Goal: Task Accomplishment & Management: Use online tool/utility

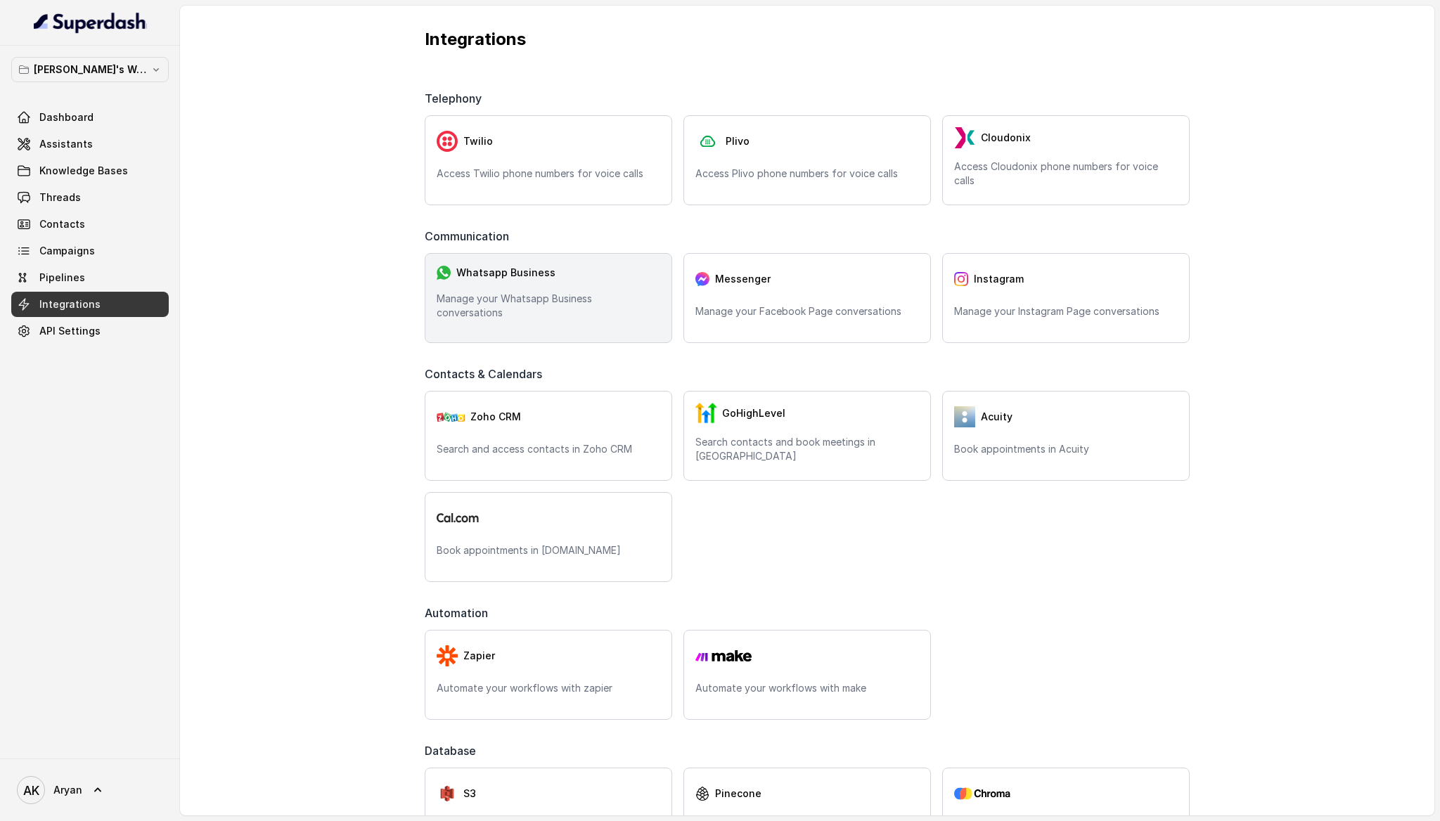
click at [607, 276] on div "Whatsapp Business" at bounding box center [548, 272] width 224 height 15
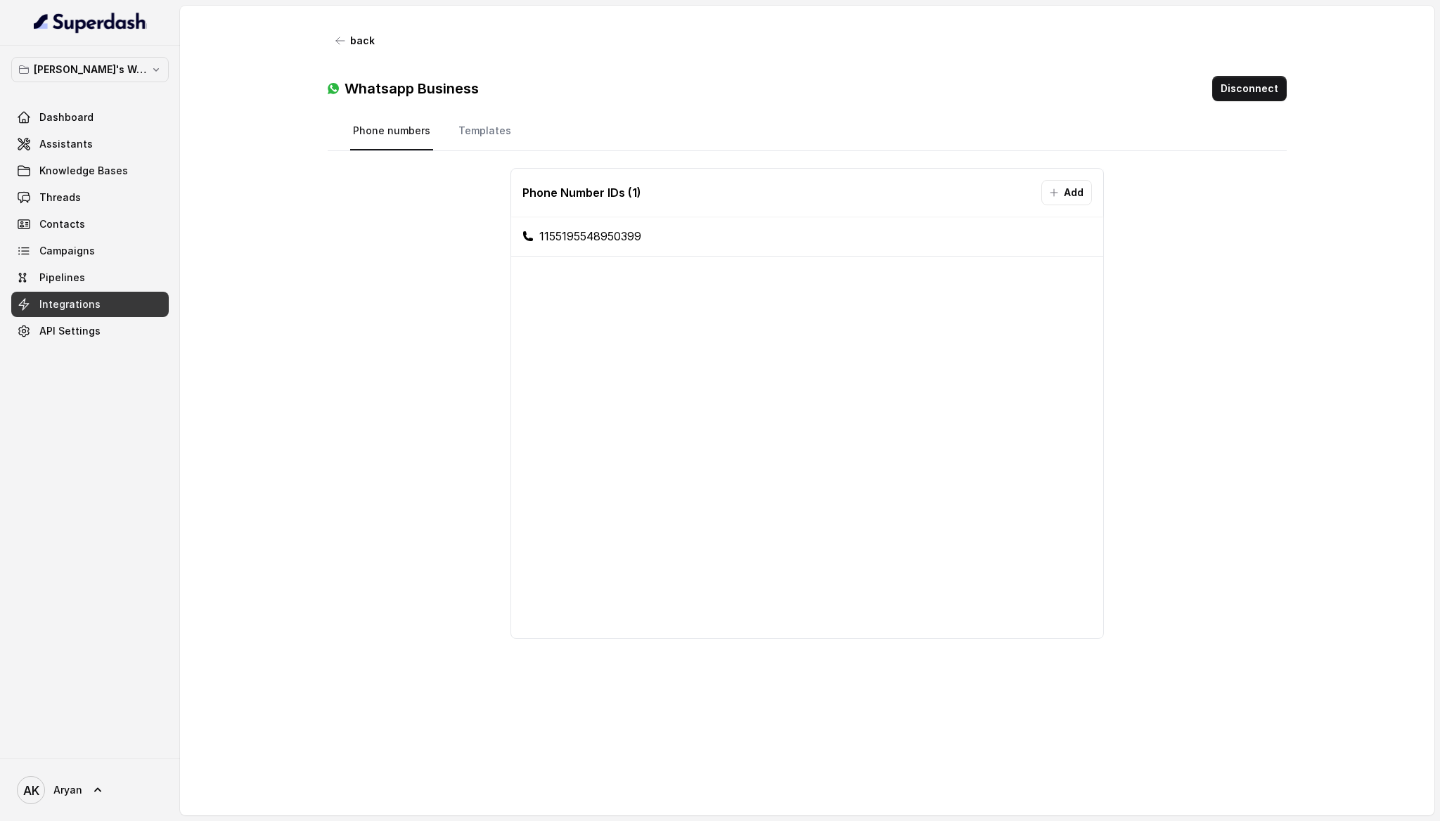
click at [446, 259] on div "Phone Number IDs ( 1 ) Add 1155195548950399" at bounding box center [806, 475] width 913 height 636
click at [1260, 90] on button "Disconnect" at bounding box center [1249, 88] width 75 height 25
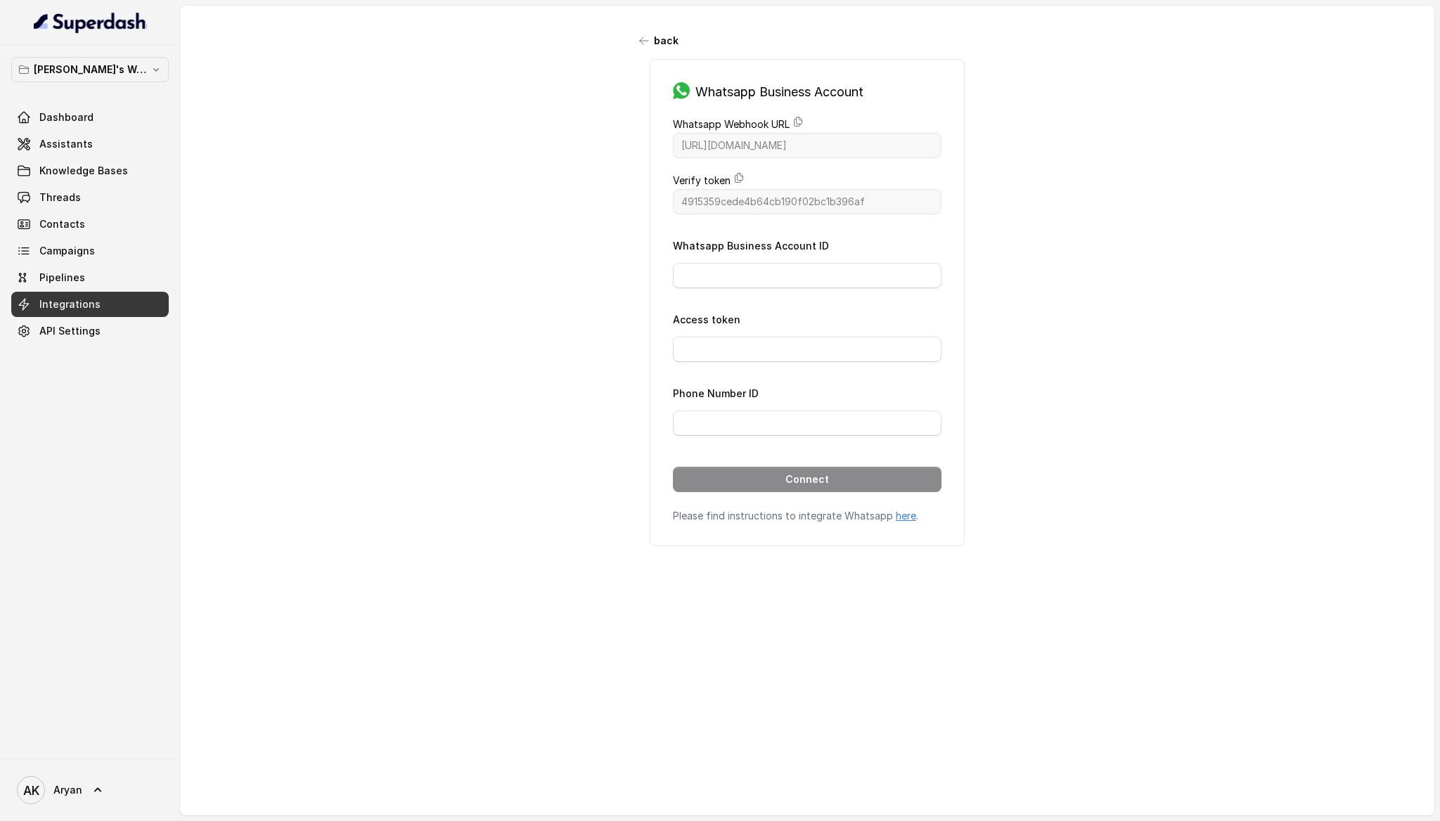
click at [524, 300] on div "back Whatsapp Business Account Whatsapp Webhook URL [URL][DOMAIN_NAME] Verify t…" at bounding box center [807, 396] width 1254 height 780
click at [758, 263] on input "Whatsapp Business Account ID" at bounding box center [807, 275] width 269 height 25
click at [725, 344] on input "Access token" at bounding box center [807, 349] width 269 height 25
click at [739, 422] on input "Phone Number ID" at bounding box center [807, 422] width 269 height 25
click at [711, 273] on input "Whatsapp Business Account ID" at bounding box center [807, 275] width 269 height 25
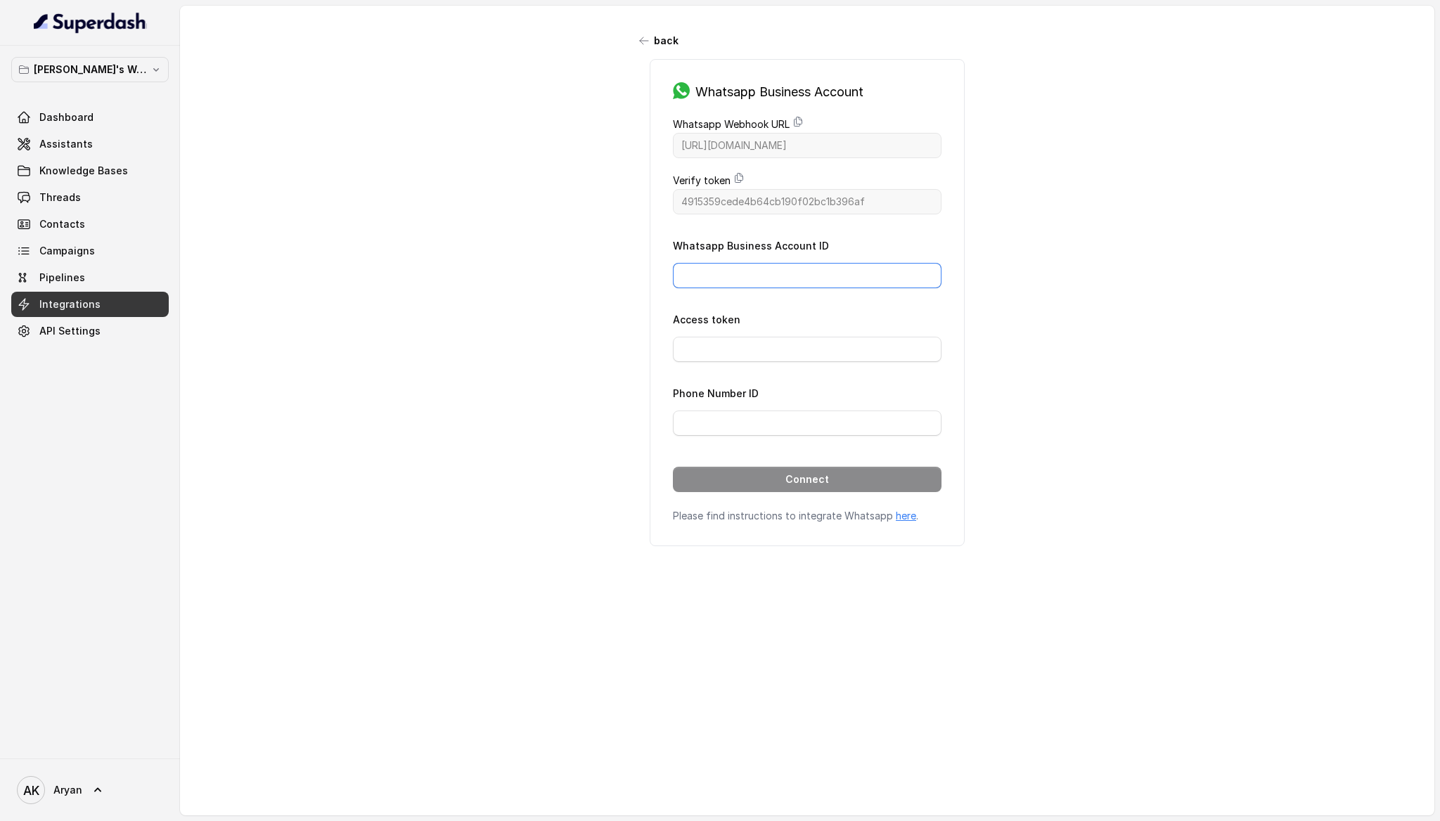
click at [778, 285] on input "Whatsapp Business Account ID" at bounding box center [807, 275] width 269 height 25
click at [755, 366] on form "Whatsapp Business Account ID Access token Phone Number ID Connect" at bounding box center [807, 364] width 269 height 255
click at [770, 357] on input "Access token" at bounding box center [807, 349] width 269 height 25
click at [769, 421] on input "Phone Number ID" at bounding box center [807, 422] width 269 height 25
click at [775, 271] on input "Whatsapp Business Account ID" at bounding box center [807, 275] width 269 height 25
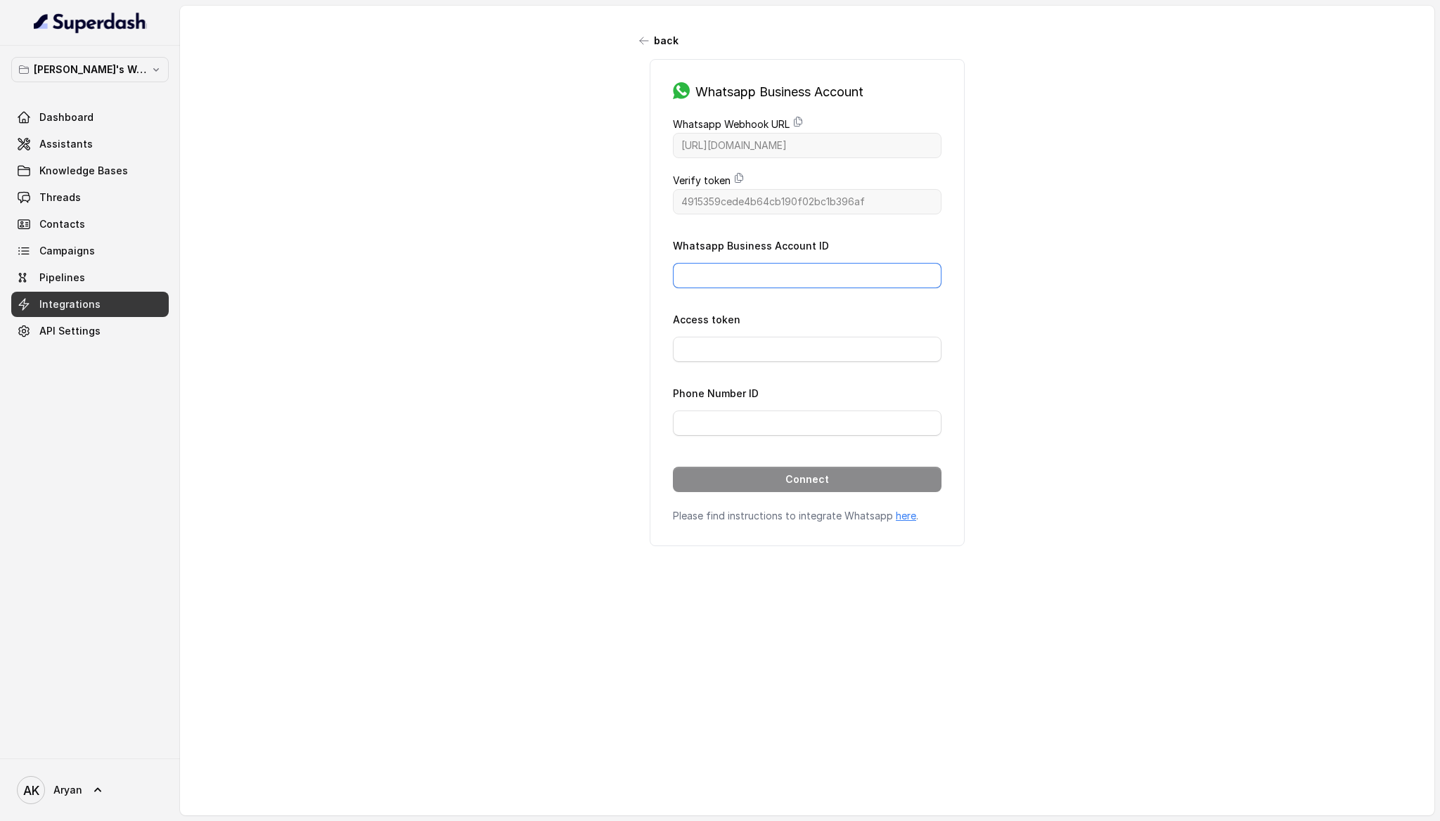
click at [775, 271] on input "Whatsapp Business Account ID" at bounding box center [807, 275] width 269 height 25
click at [903, 511] on link "here" at bounding box center [905, 516] width 20 height 12
click at [638, 41] on icon "button" at bounding box center [643, 40] width 11 height 11
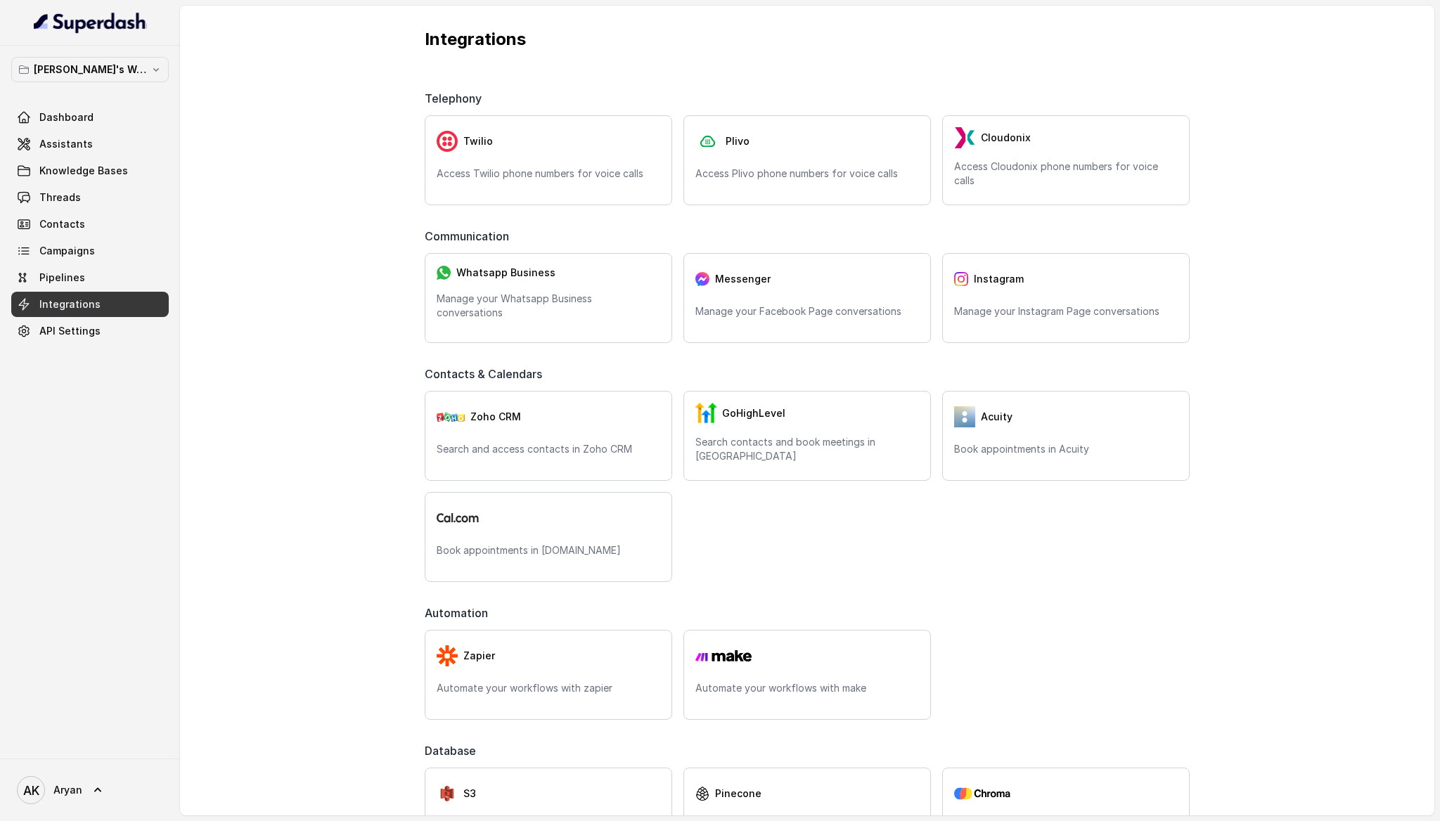
click at [825, 276] on div "Messenger" at bounding box center [807, 279] width 224 height 28
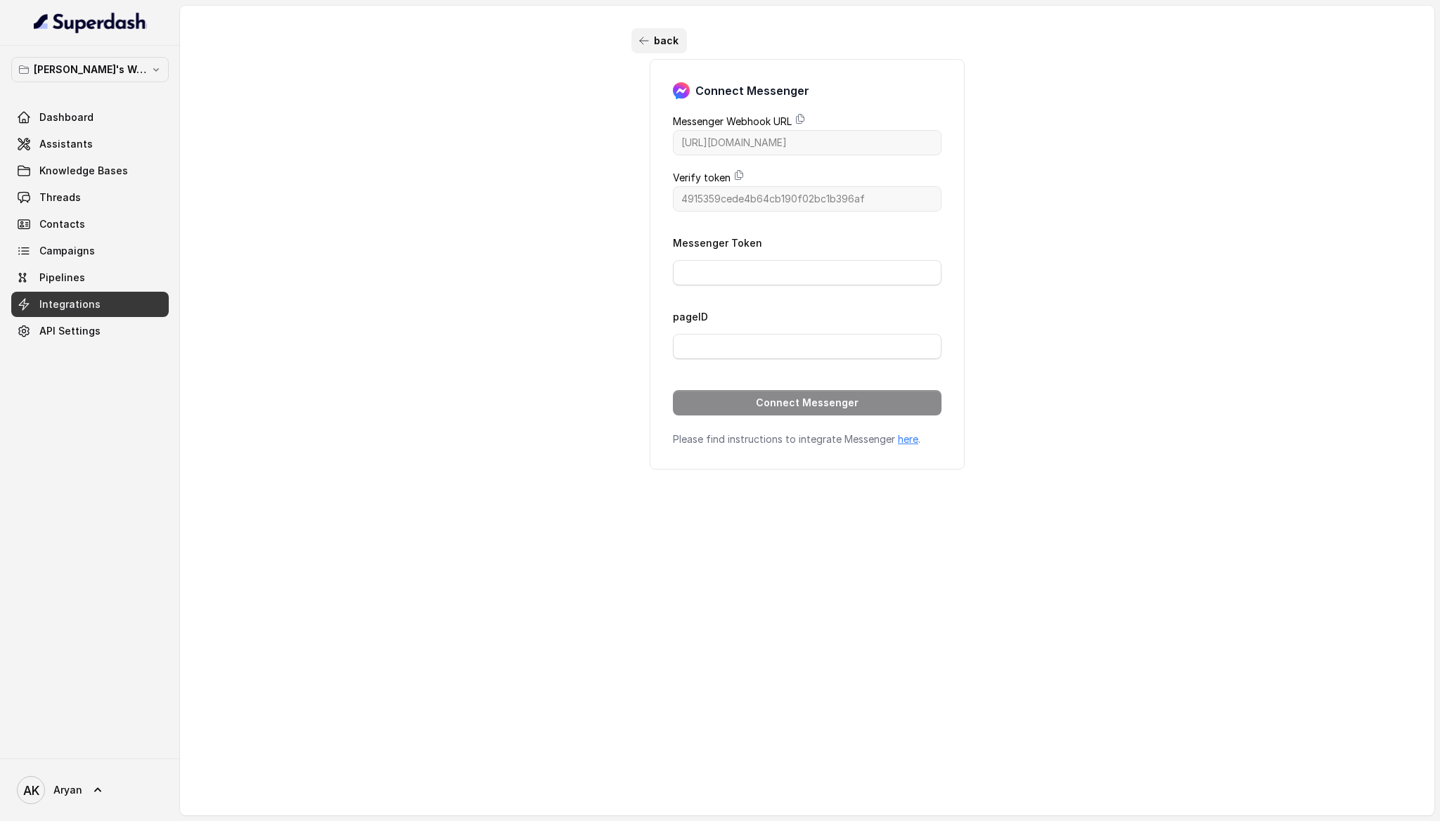
click at [652, 44] on button "back" at bounding box center [659, 40] width 56 height 25
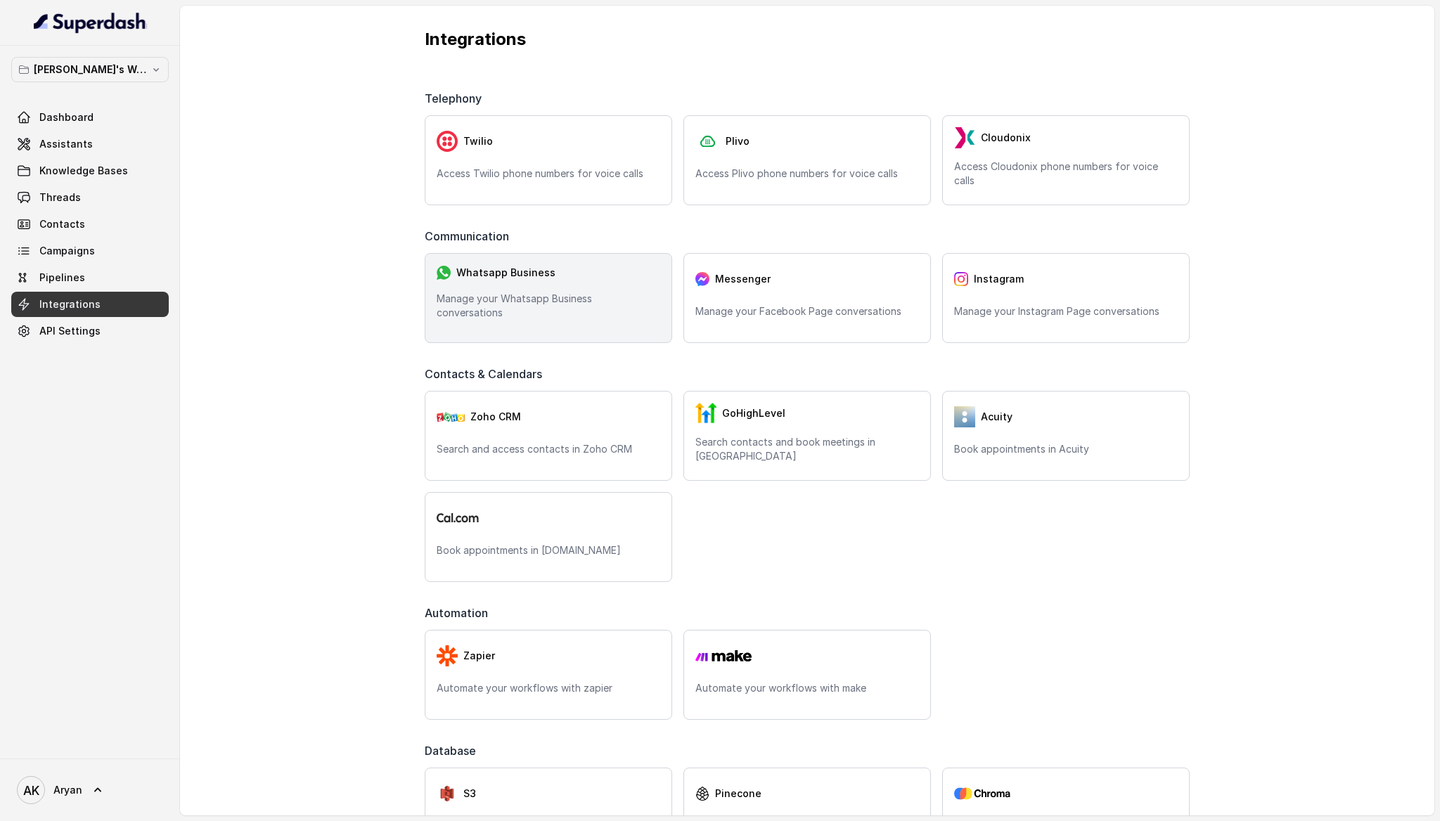
click at [529, 328] on div "Whatsapp Business Manage your Whatsapp Business conversations" at bounding box center [548, 298] width 247 height 90
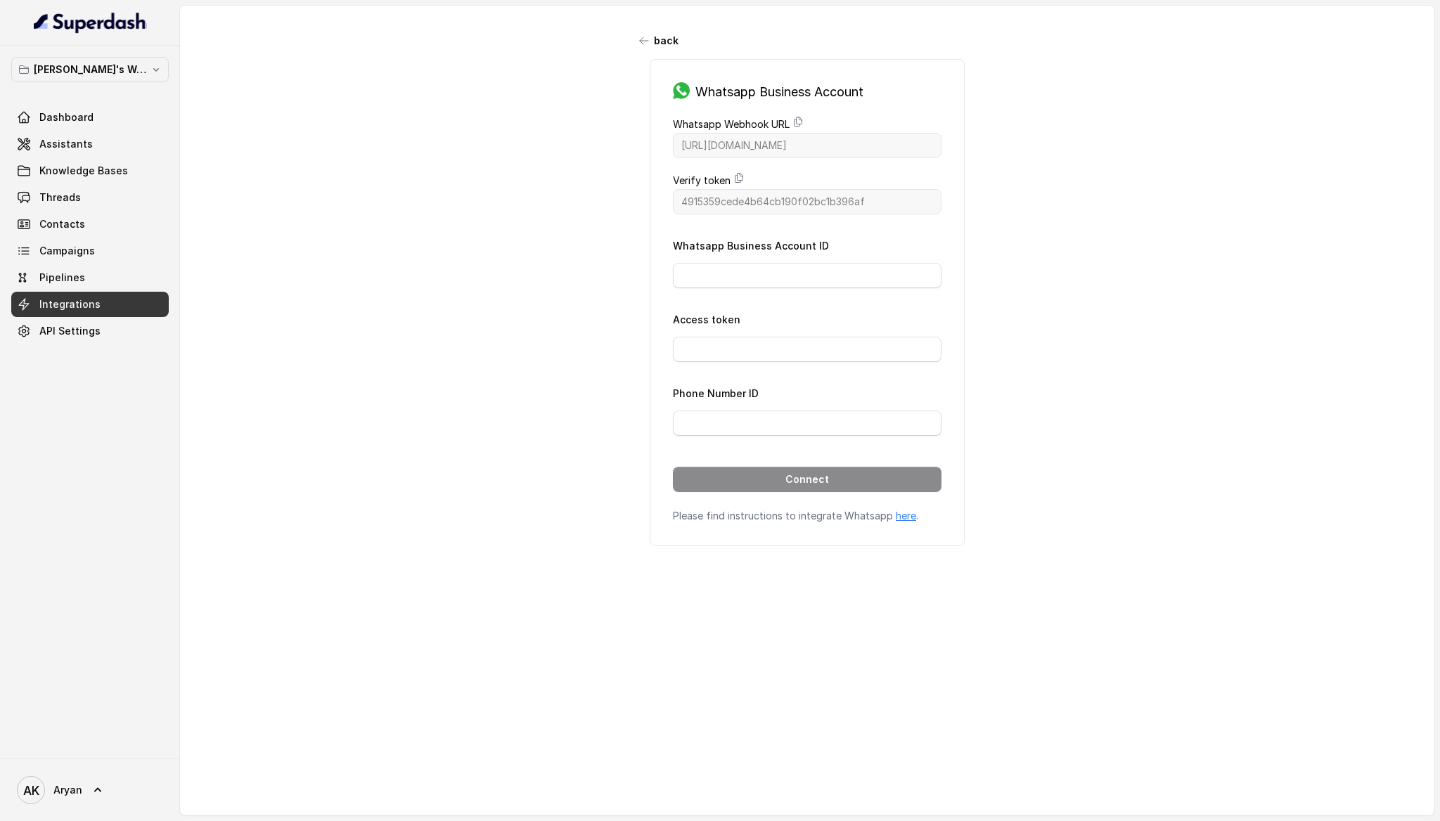
click at [730, 253] on div "Whatsapp Business Account ID" at bounding box center [807, 262] width 269 height 51
click at [730, 276] on input "Whatsapp Business Account ID" at bounding box center [807, 275] width 269 height 25
click at [746, 347] on input "Access token" at bounding box center [807, 349] width 269 height 25
click at [738, 411] on input "Phone Number ID" at bounding box center [807, 422] width 269 height 25
click at [733, 418] on input "Phone Number ID" at bounding box center [807, 422] width 269 height 25
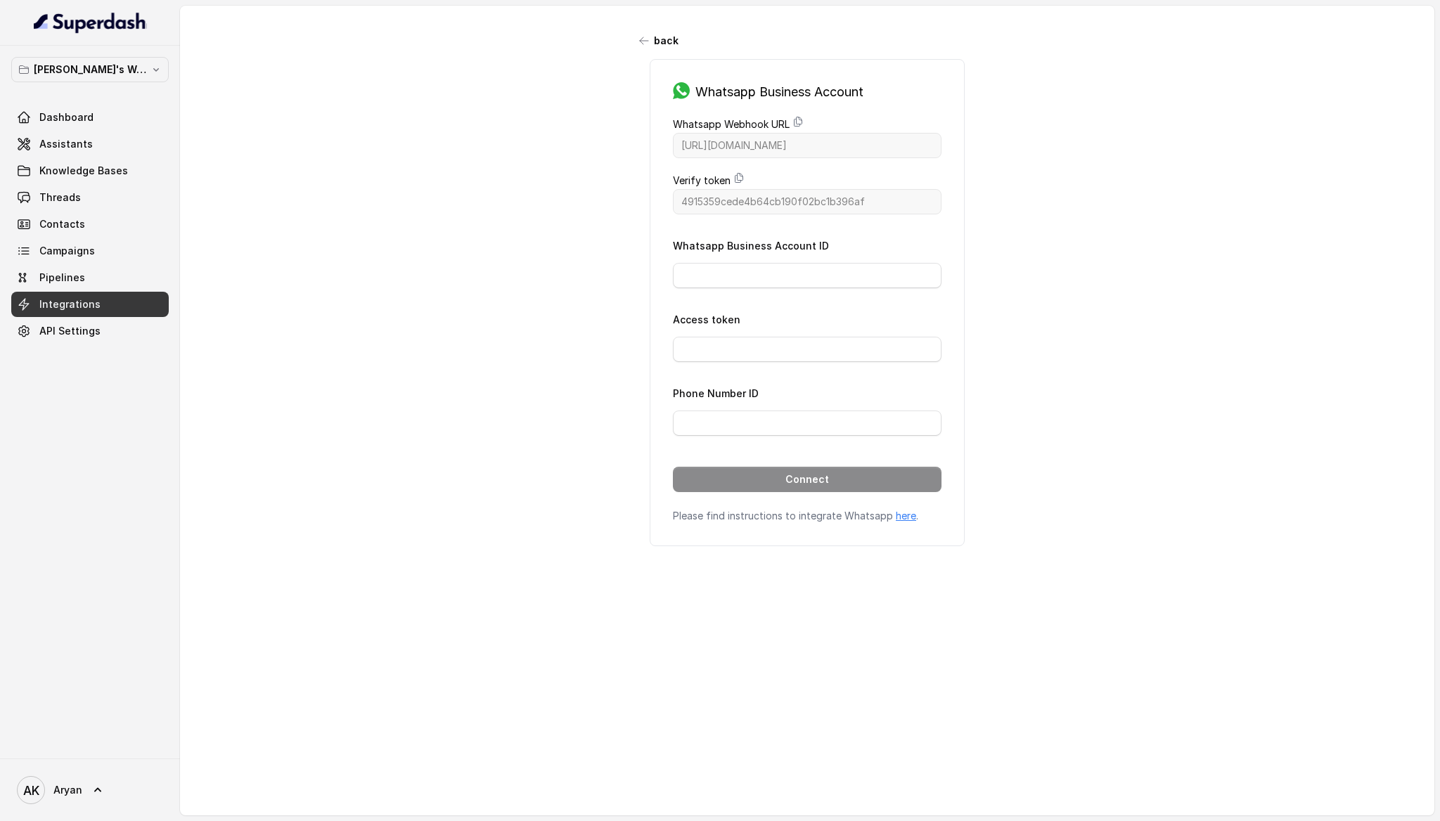
click at [549, 370] on div "back Whatsapp Business Account Whatsapp Webhook URL [URL][DOMAIN_NAME] Verify t…" at bounding box center [807, 396] width 1254 height 780
